Goal: Understand process/instructions: Learn how to perform a task or action

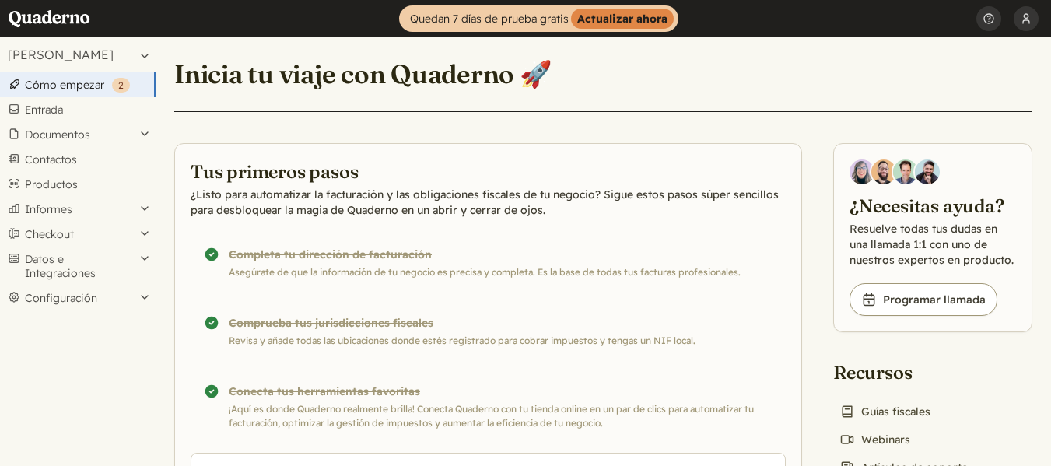
click at [342, 261] on div "¡Completado! Completa tu dirección de facturación Asegúrate de que la informaci…" at bounding box center [488, 262] width 595 height 59
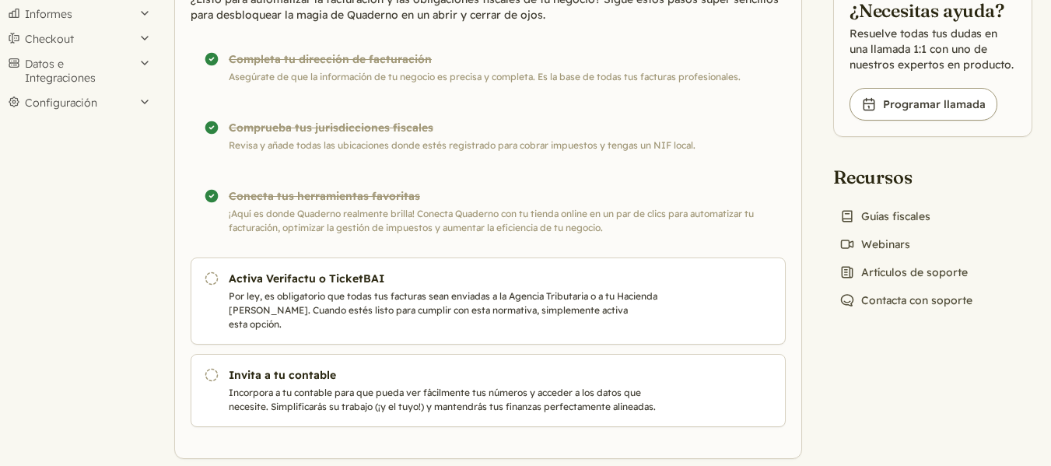
scroll to position [206, 0]
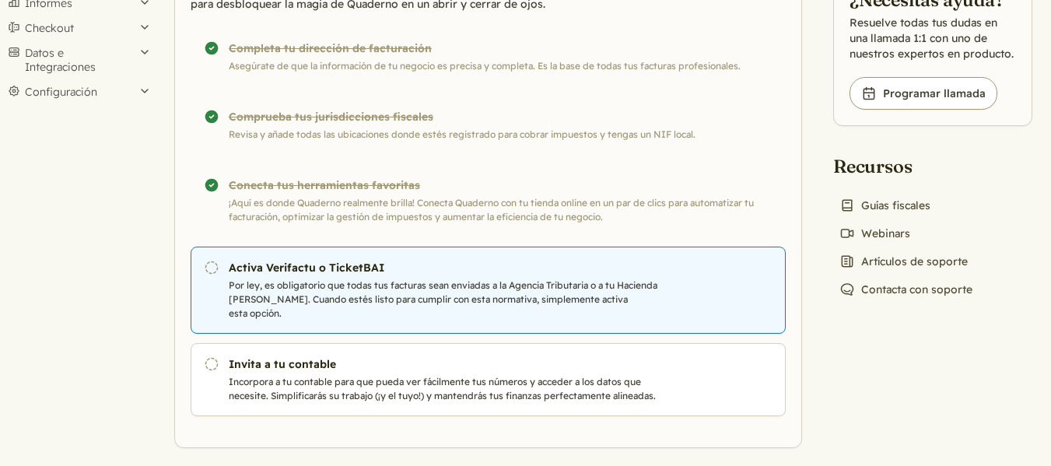
click at [317, 289] on p "Por ley, es obligatorio que todas tus facturas sean enviadas a la Agencia Tribu…" at bounding box center [449, 300] width 440 height 42
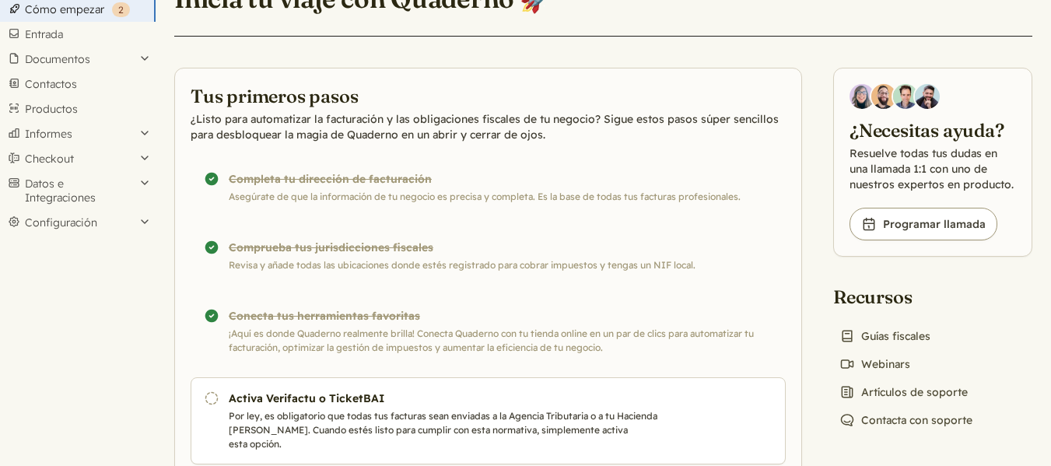
scroll to position [51, 0]
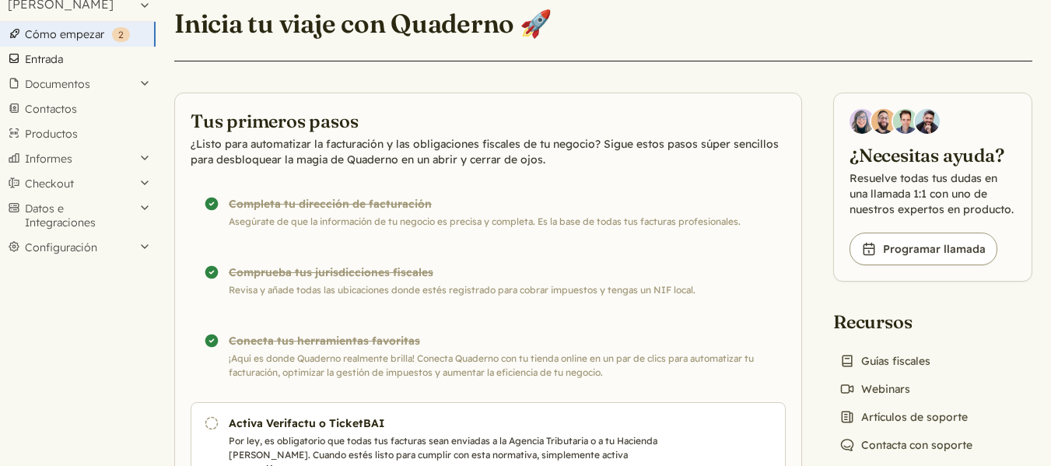
click at [48, 64] on link "Entrada" at bounding box center [78, 59] width 156 height 25
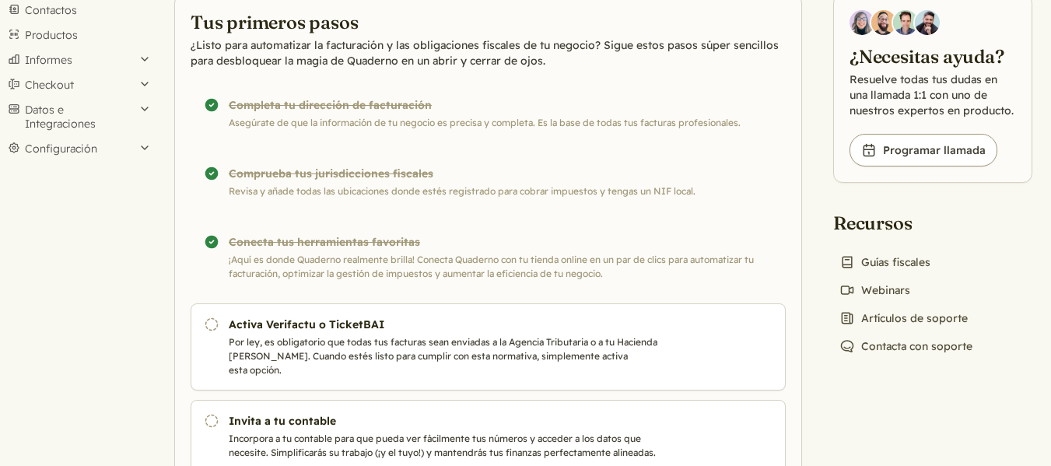
scroll to position [156, 0]
